Goal: Book appointment/travel/reservation

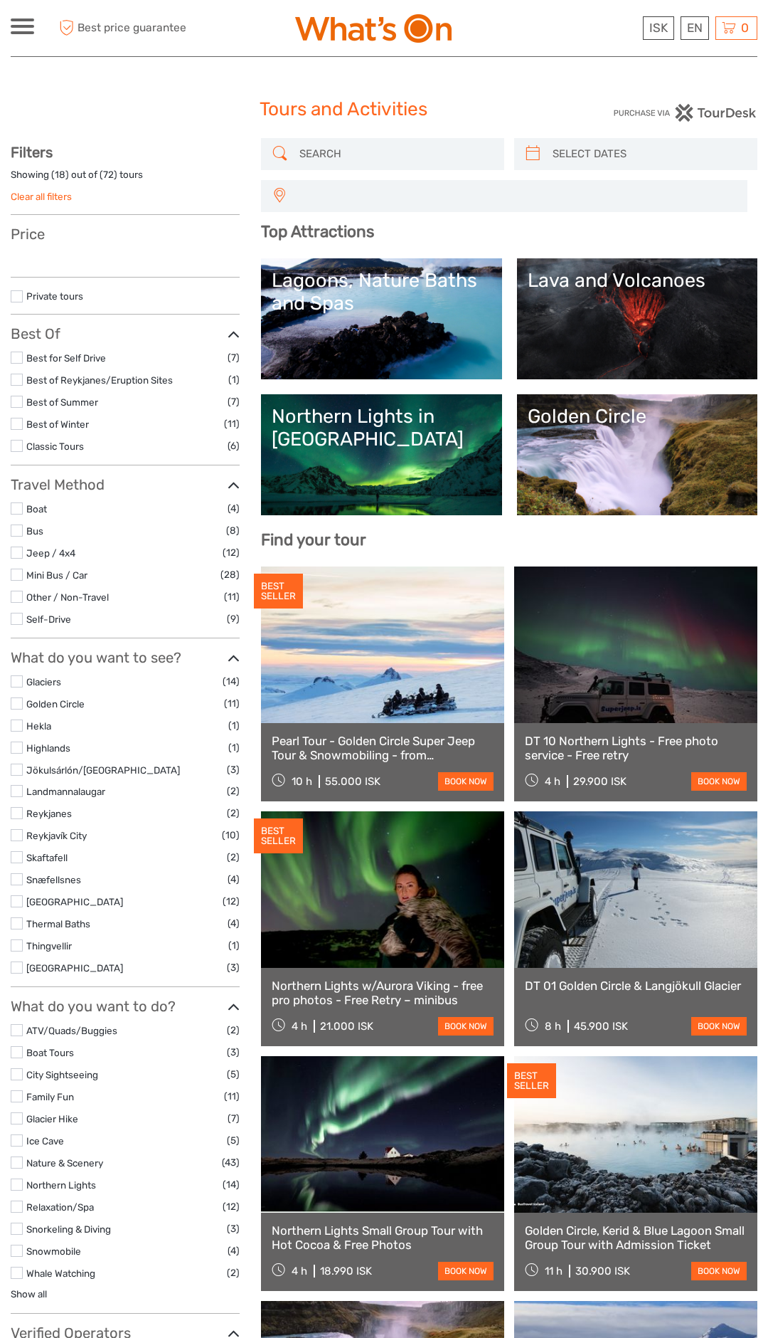
select select
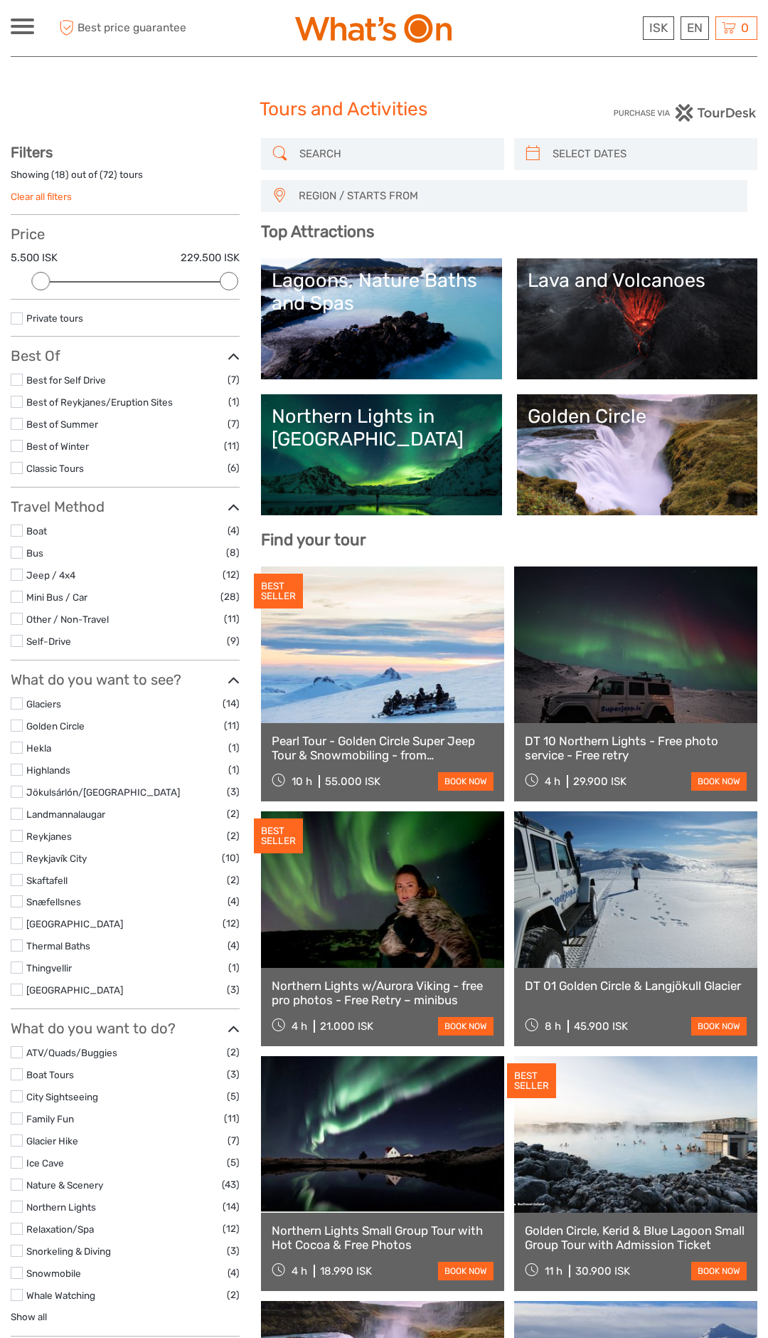
click at [629, 332] on link "Lava and Volcanoes" at bounding box center [637, 319] width 219 height 100
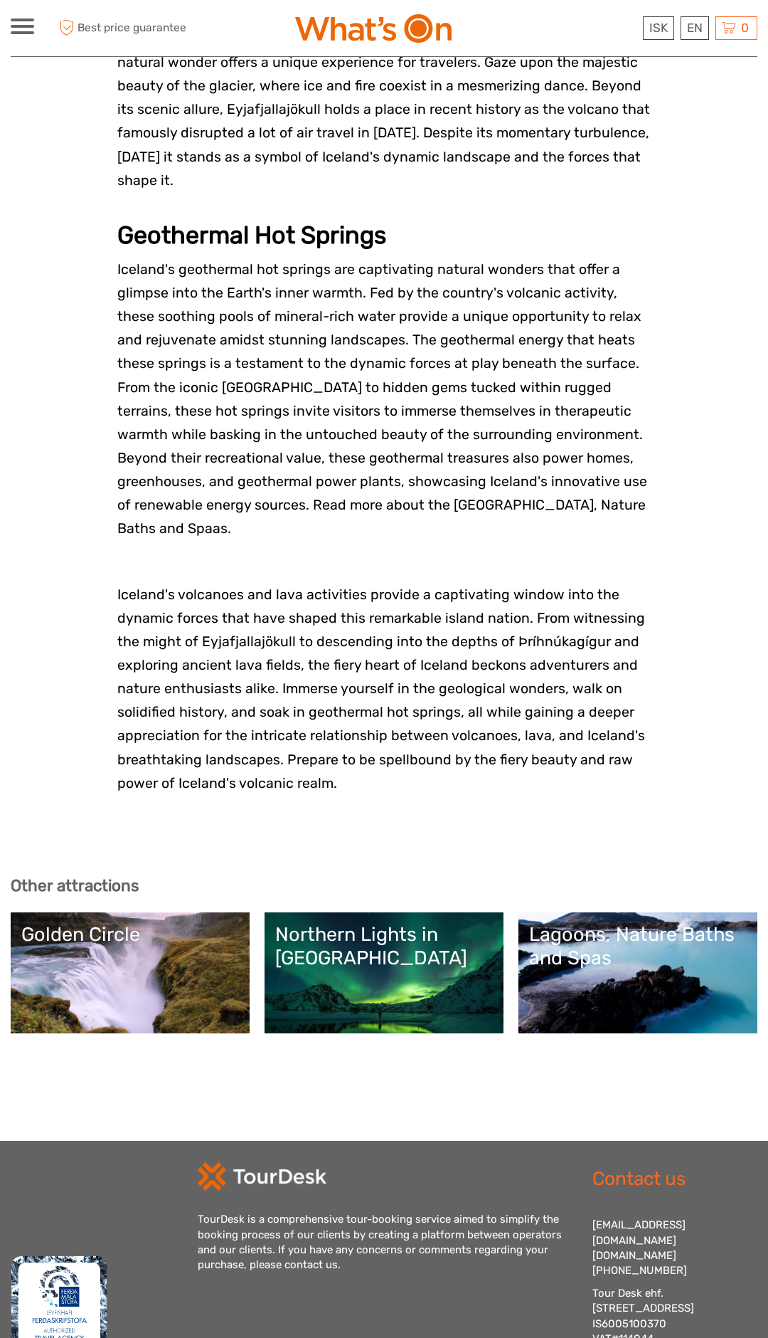
scroll to position [2112, 0]
